Goal: Information Seeking & Learning: Learn about a topic

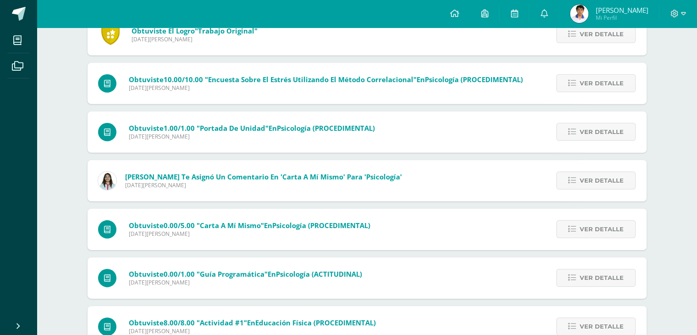
scroll to position [2631, 0]
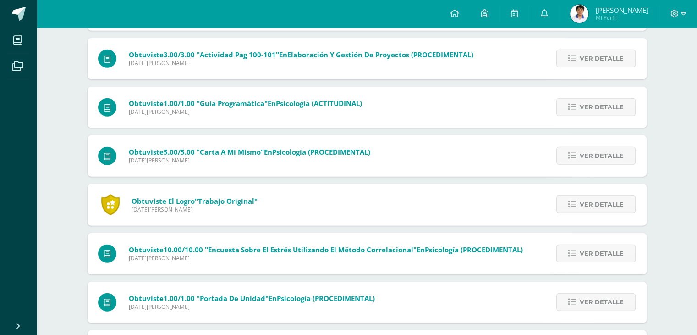
click at [235, 206] on span "Martes 05 de Agosto de 2025" at bounding box center [195, 209] width 126 height 8
click at [627, 205] on link "Ver detalle" at bounding box center [596, 204] width 79 height 18
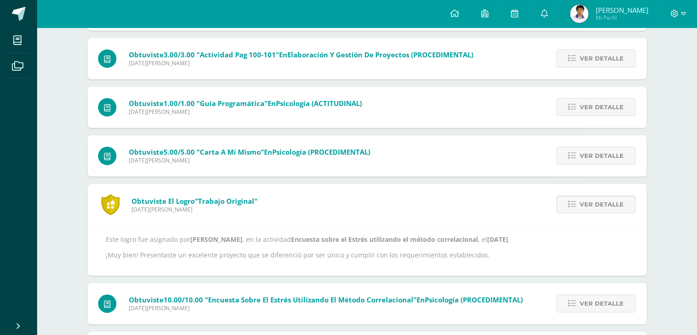
drag, startPoint x: 259, startPoint y: 277, endPoint x: 536, endPoint y: 244, distance: 278.9
click at [536, 244] on div "Este logro fue asignado por Jessica Monroy , en la actividad Encuesta sobre el …" at bounding box center [367, 251] width 559 height 50
click at [536, 244] on div "Este logro fue asignado por Jessica Monroy , en la actividad Encuesta sobre el …" at bounding box center [367, 247] width 523 height 24
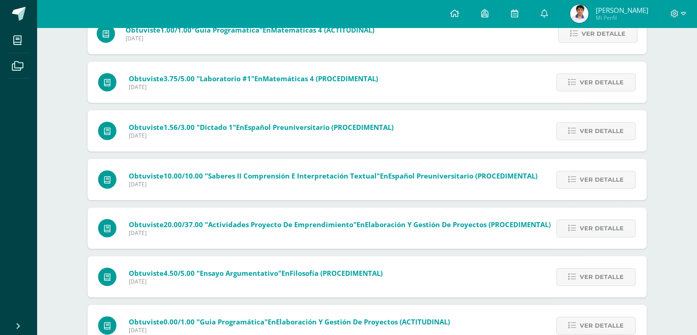
scroll to position [0, 0]
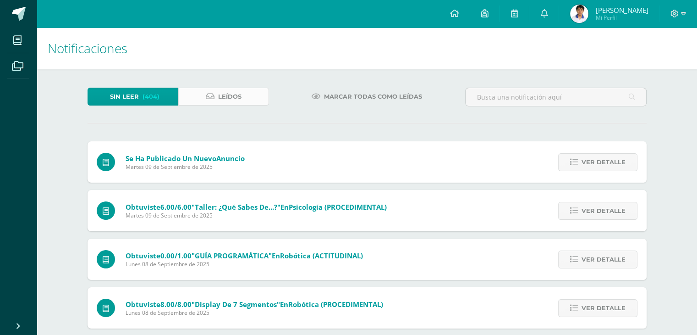
click at [205, 101] on link "Leídos" at bounding box center [223, 97] width 91 height 18
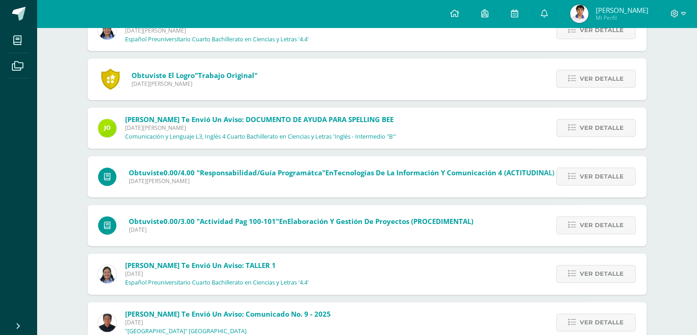
scroll to position [1265, 0]
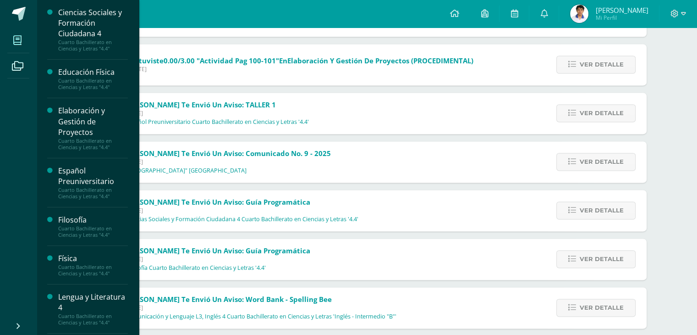
click at [10, 38] on span at bounding box center [17, 40] width 21 height 21
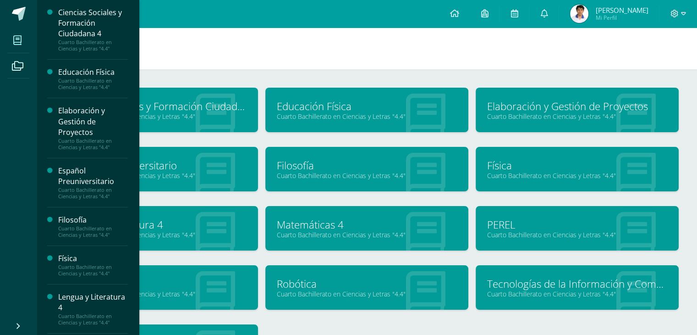
click at [117, 30] on div "Ciencias Sociales y Formación Ciudadana 4" at bounding box center [93, 23] width 70 height 32
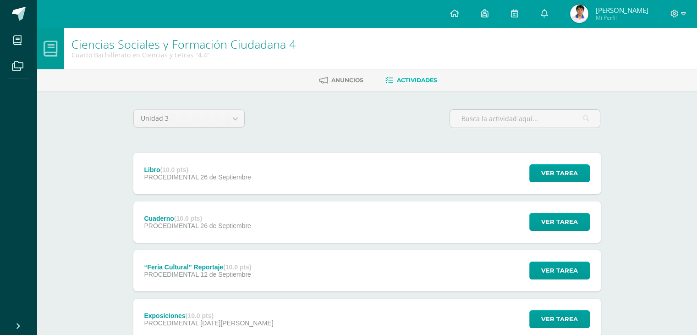
scroll to position [138, 0]
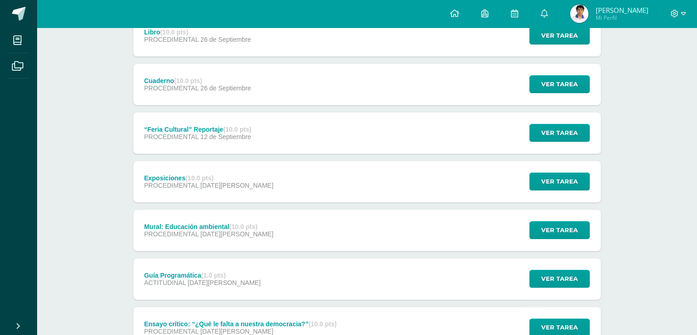
click at [259, 134] on div "“Feria Cultural” Reportaje (10.0 pts) PROCEDIMENTAL 12 de Septiembre" at bounding box center [197, 132] width 129 height 41
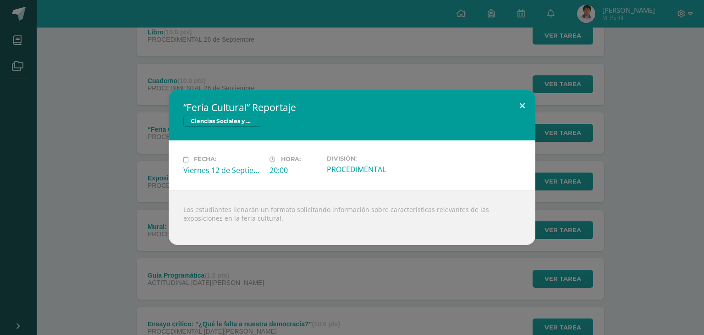
click at [524, 107] on button at bounding box center [522, 105] width 26 height 31
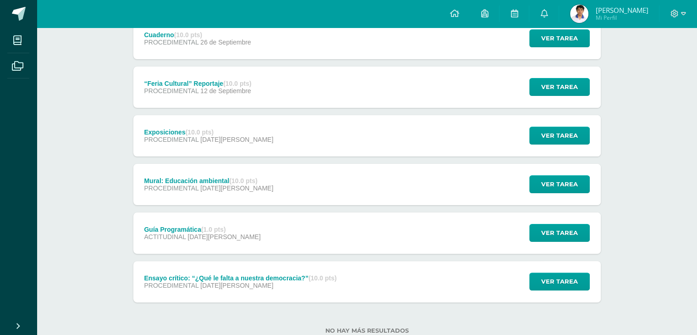
scroll to position [212, 0]
